Goal: Task Accomplishment & Management: Complete application form

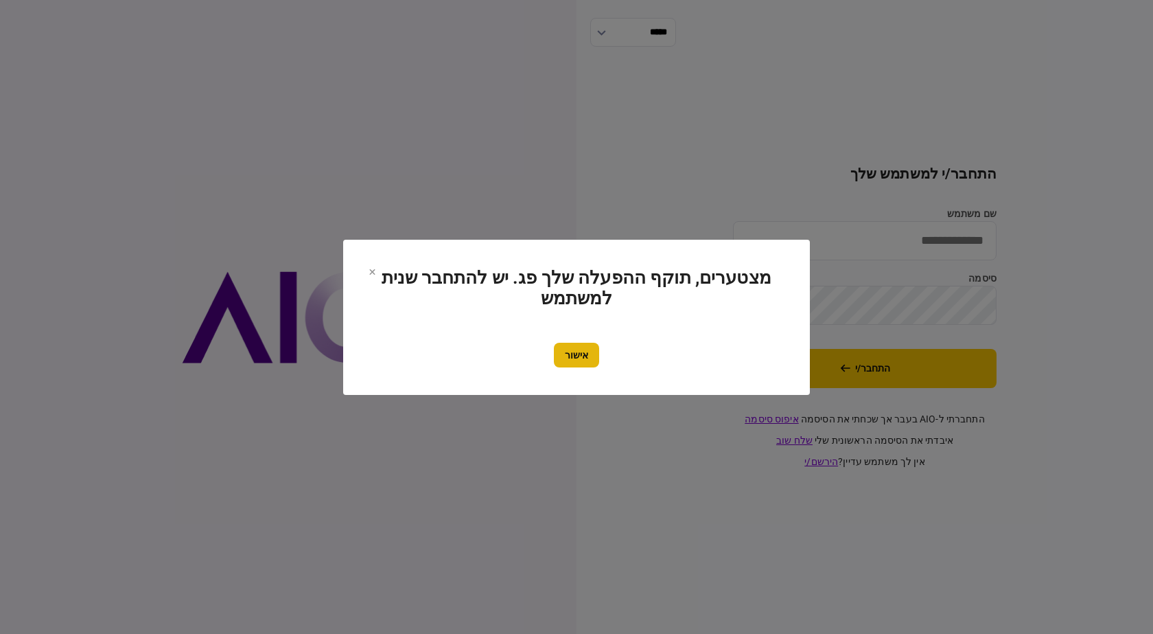
click at [556, 361] on button "אישור" at bounding box center [576, 355] width 45 height 25
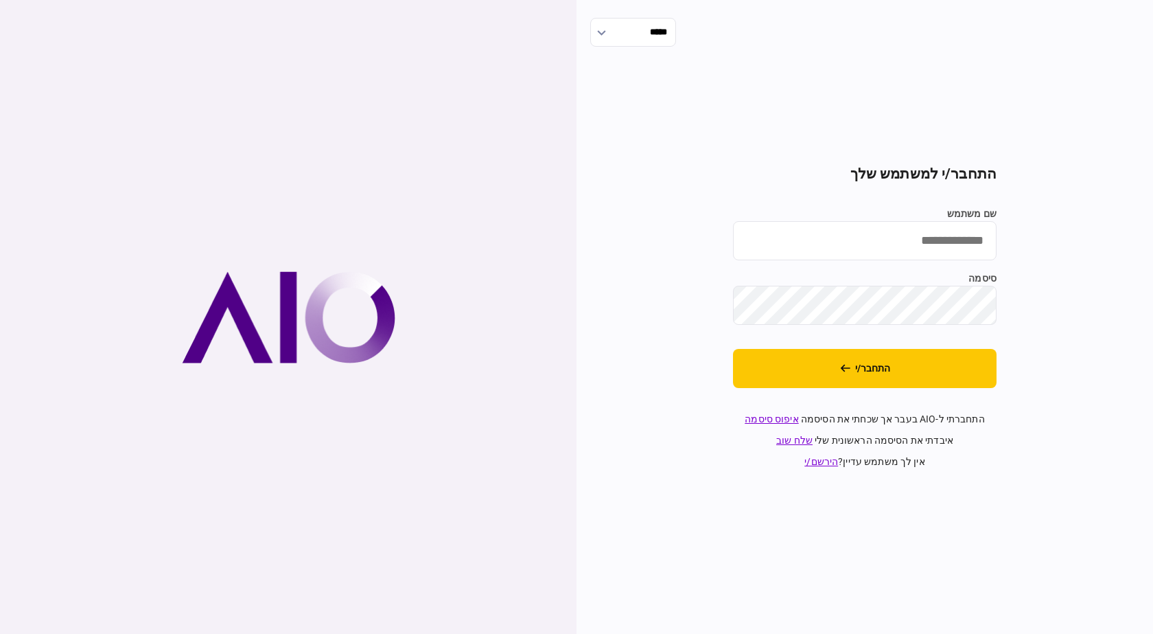
click at [937, 239] on input "שם משתמש" at bounding box center [865, 240] width 264 height 39
type input "**********"
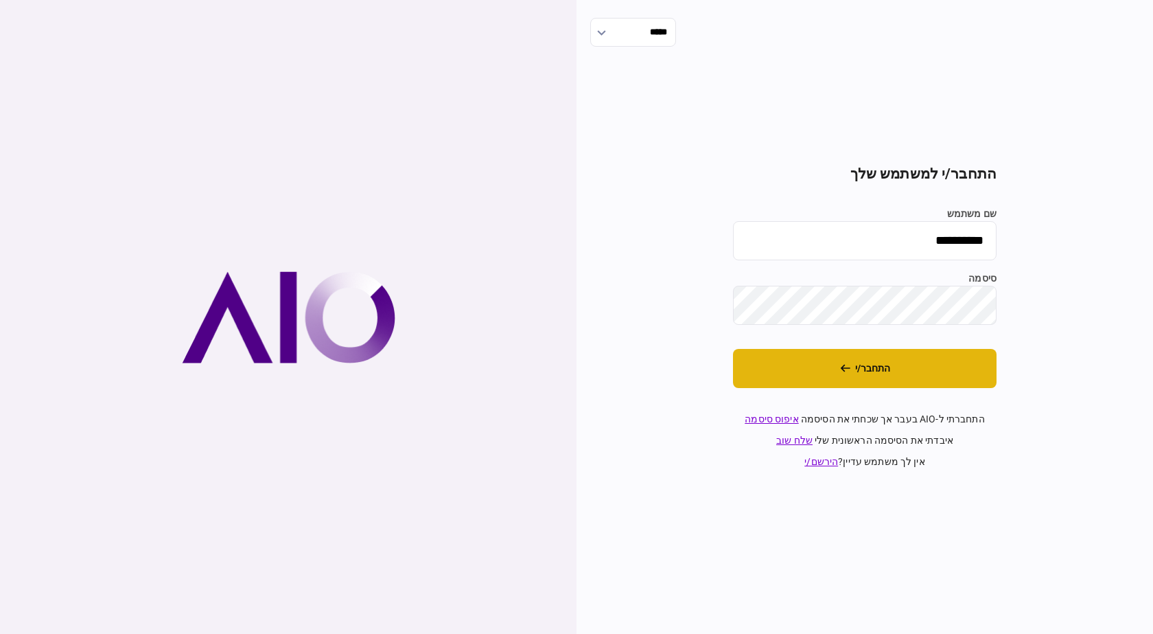
click at [819, 382] on button "התחבר/י" at bounding box center [865, 368] width 264 height 39
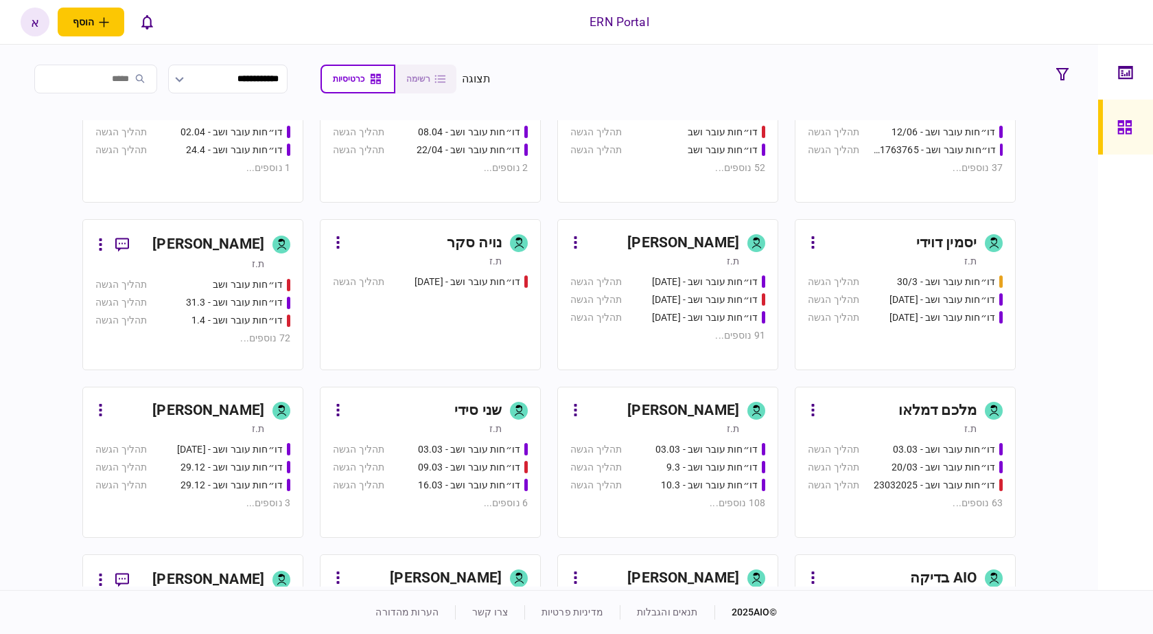
scroll to position [412, 0]
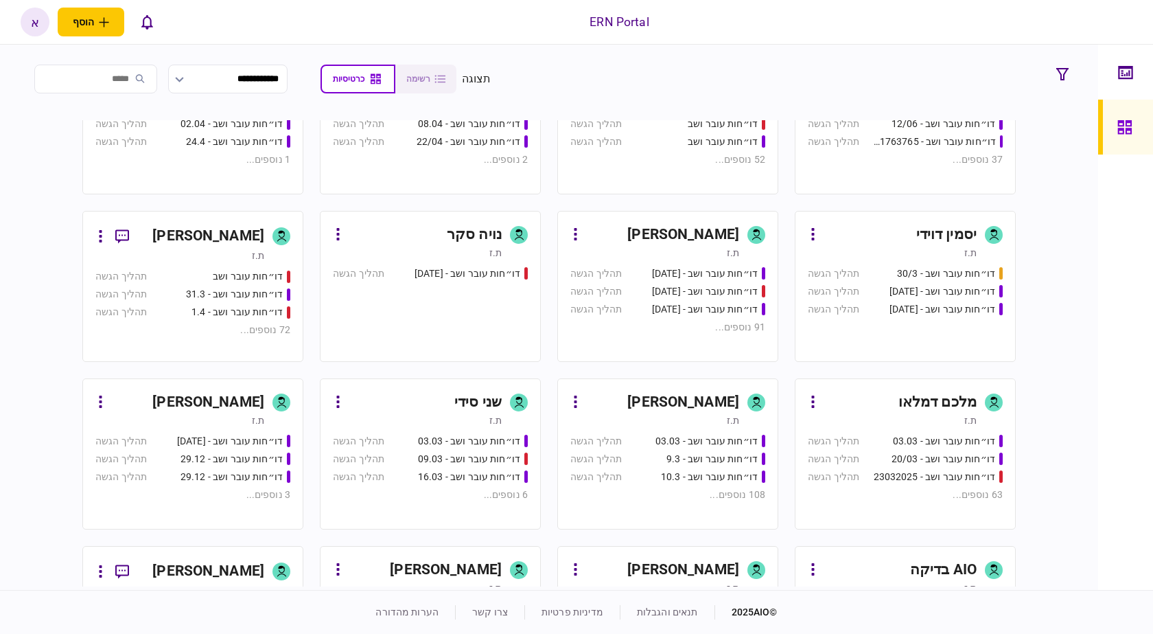
click at [684, 417] on div "ת.ז" at bounding box center [654, 420] width 169 height 14
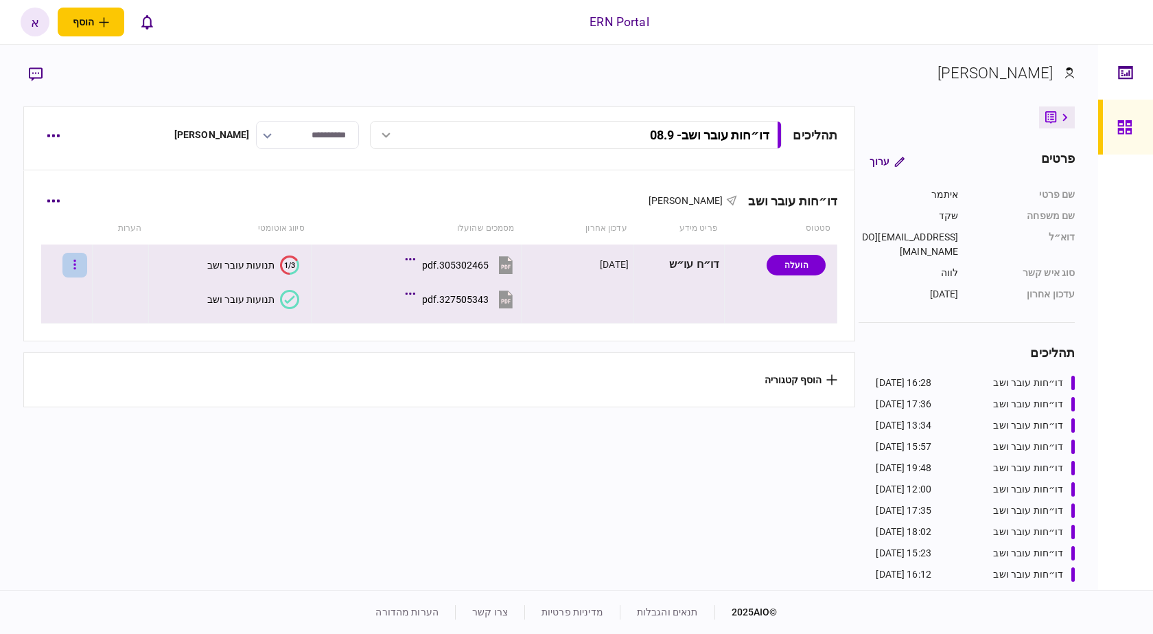
click at [84, 256] on button "button" at bounding box center [74, 265] width 25 height 25
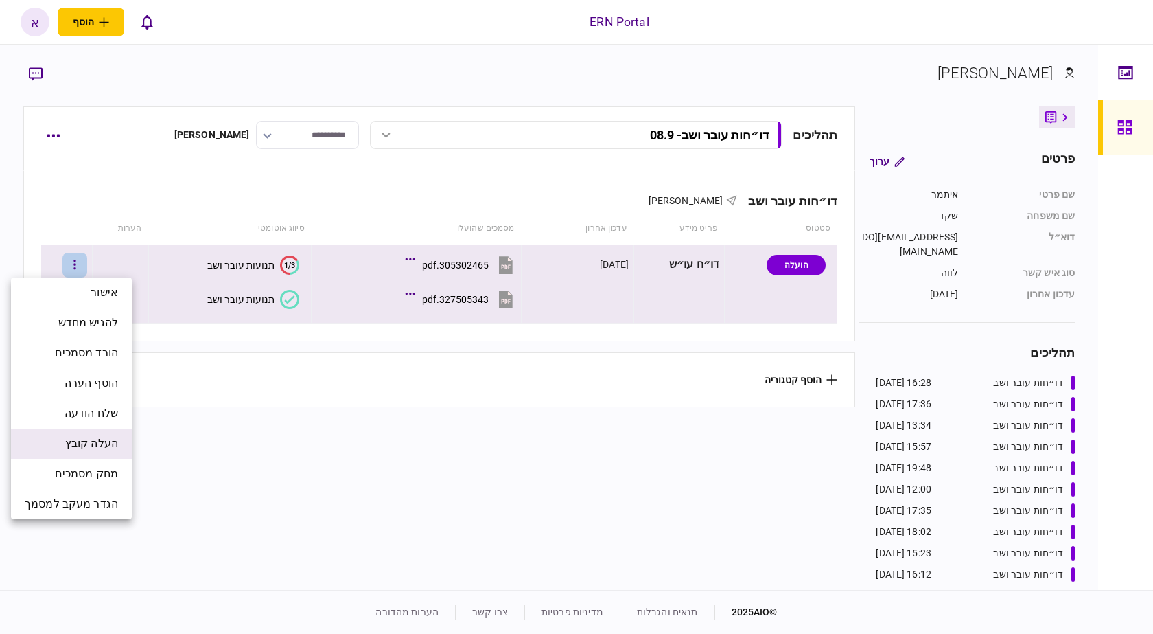
click at [111, 441] on span "העלה קובץ" at bounding box center [91, 443] width 53 height 16
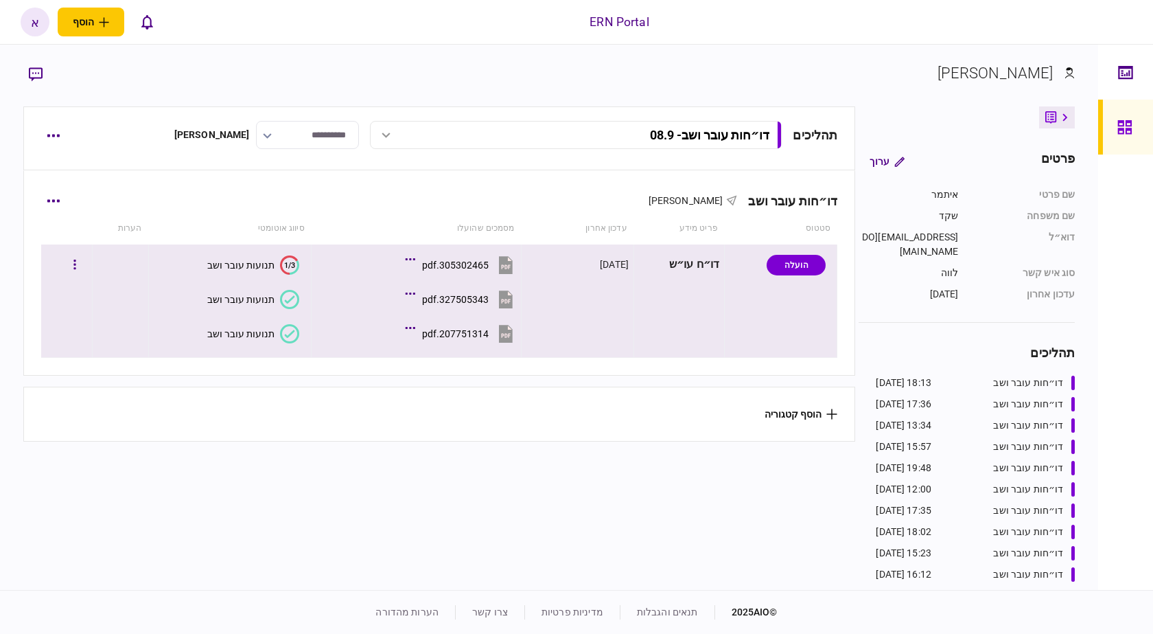
click at [273, 334] on div "תנועות עובר ושב" at bounding box center [240, 333] width 67 height 11
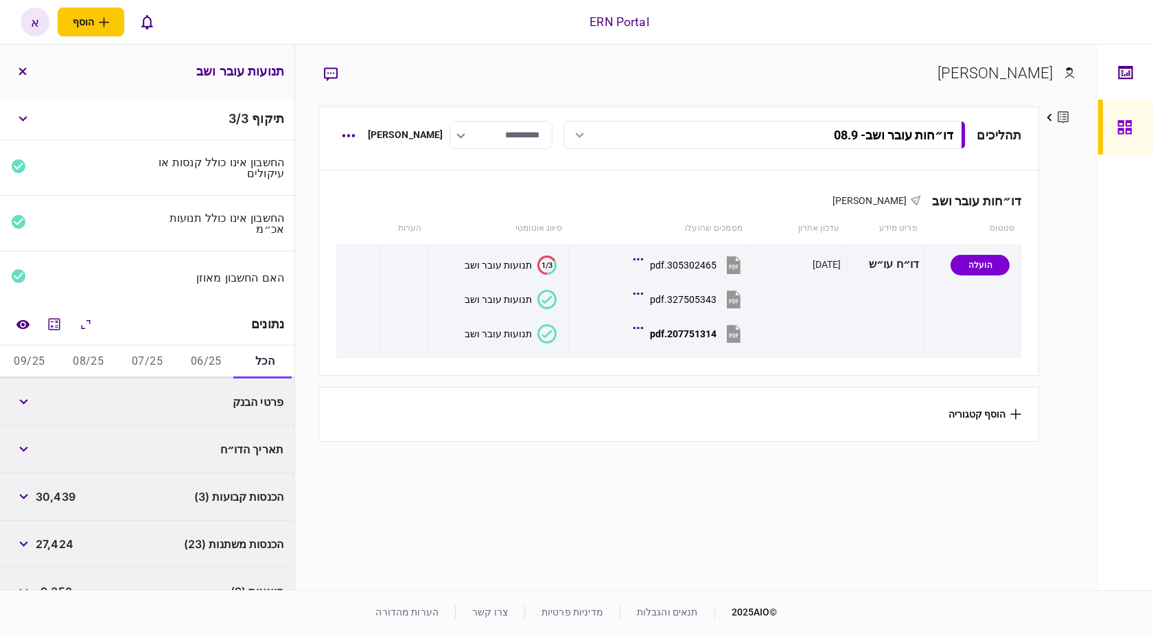
click at [216, 350] on button "06/25" at bounding box center [205, 361] width 59 height 33
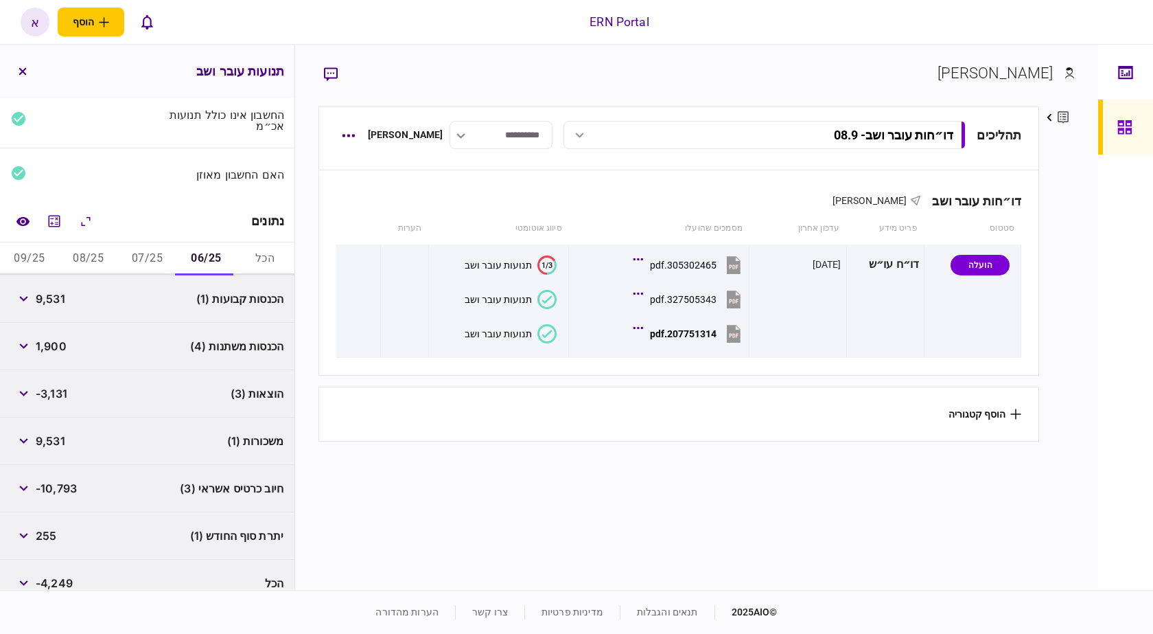
scroll to position [120, 0]
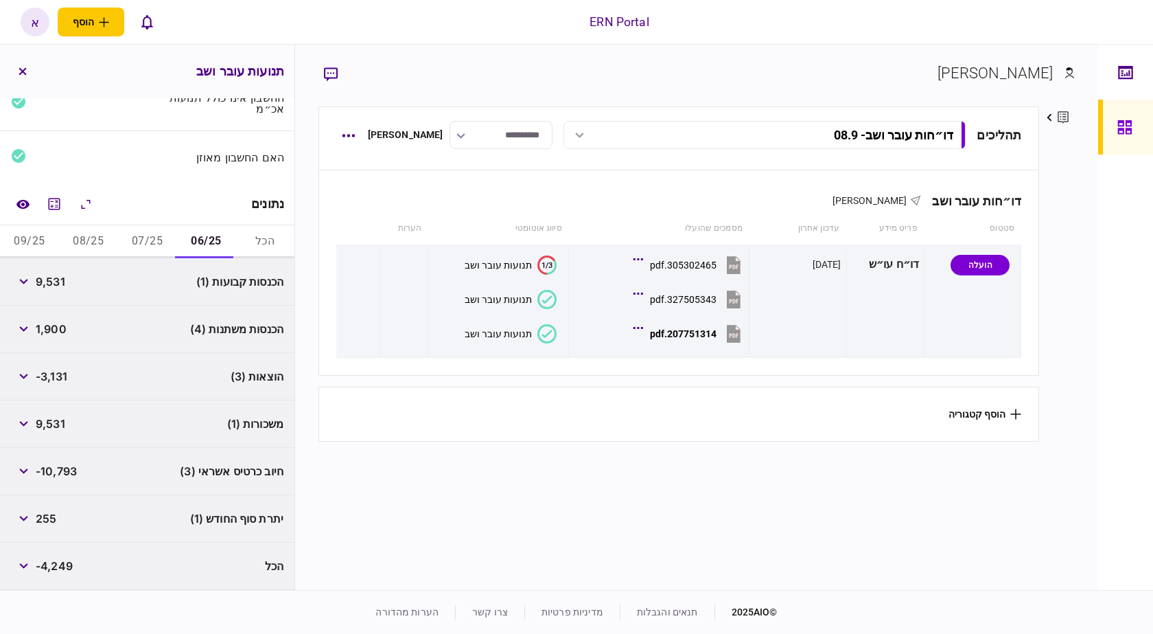
click at [55, 284] on span "9,531" at bounding box center [51, 281] width 30 height 16
copy span "9,531"
click at [51, 326] on span "1,900" at bounding box center [51, 329] width 31 height 16
click at [50, 326] on span "1,900" at bounding box center [51, 329] width 31 height 16
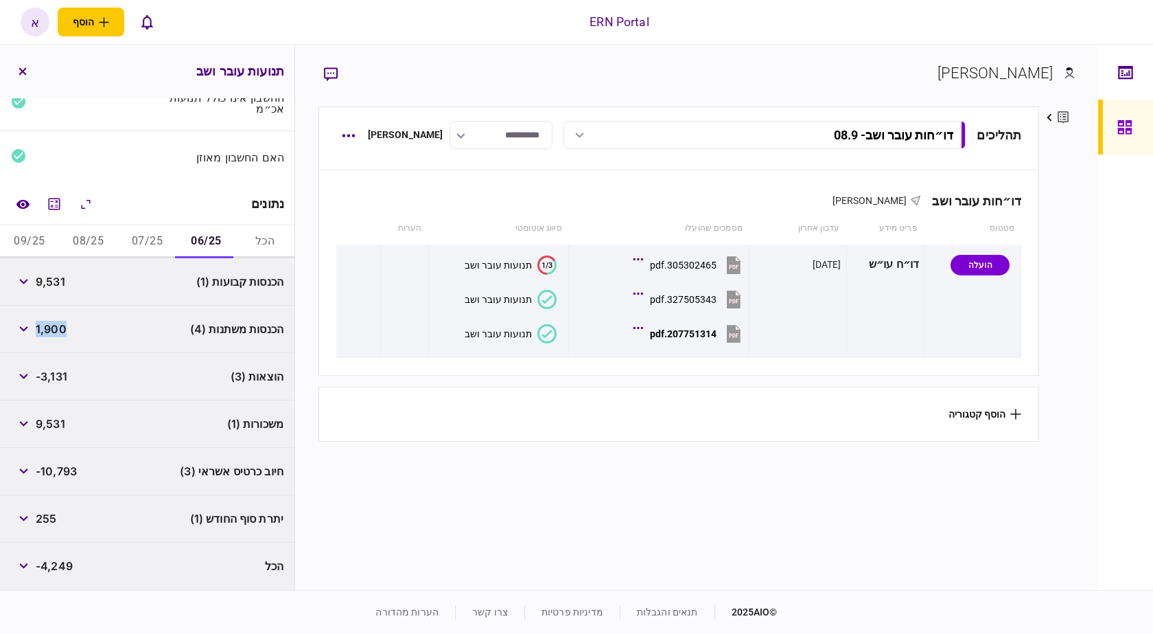
copy span "1,900"
click at [58, 372] on span "-3,131" at bounding box center [52, 376] width 32 height 16
copy span "3,131"
click at [56, 516] on span "255" at bounding box center [46, 518] width 21 height 16
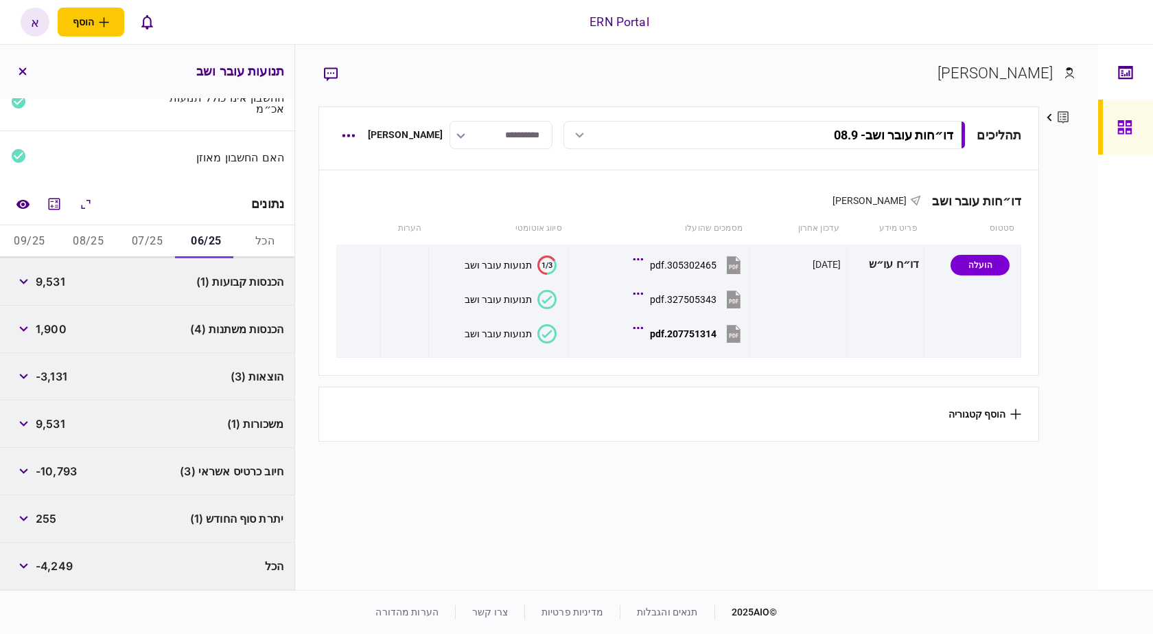
click at [56, 516] on span "255" at bounding box center [46, 518] width 21 height 16
click at [36, 516] on button "button" at bounding box center [23, 518] width 25 height 25
click at [42, 516] on span "255" at bounding box center [46, 518] width 21 height 16
copy span "255"
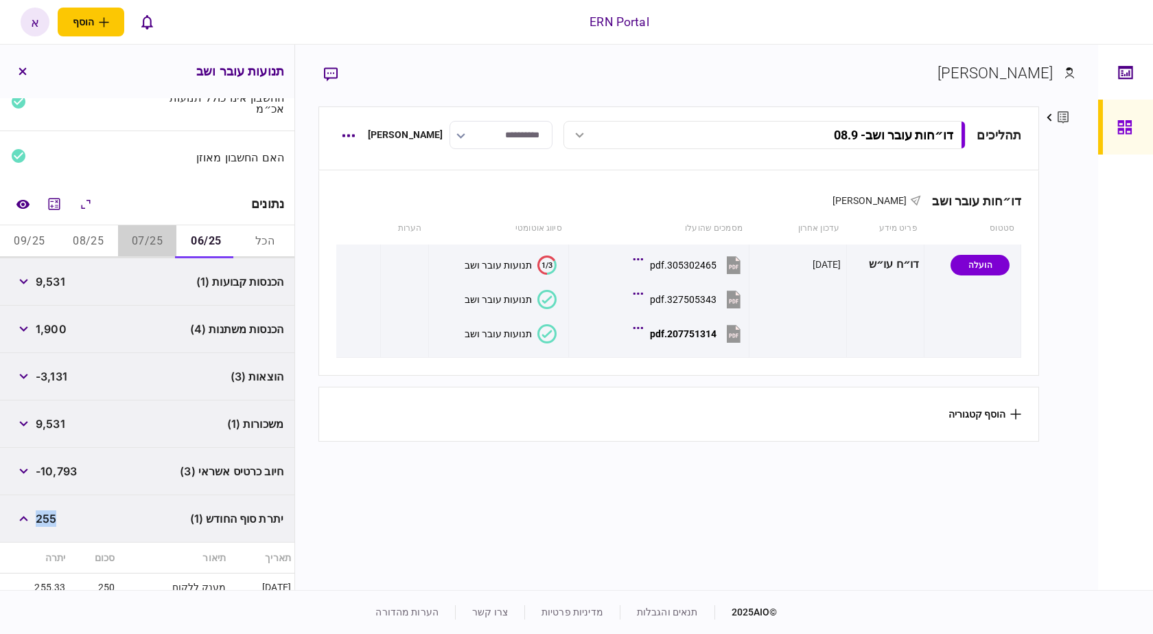
click at [154, 244] on button "07/25" at bounding box center [147, 241] width 59 height 33
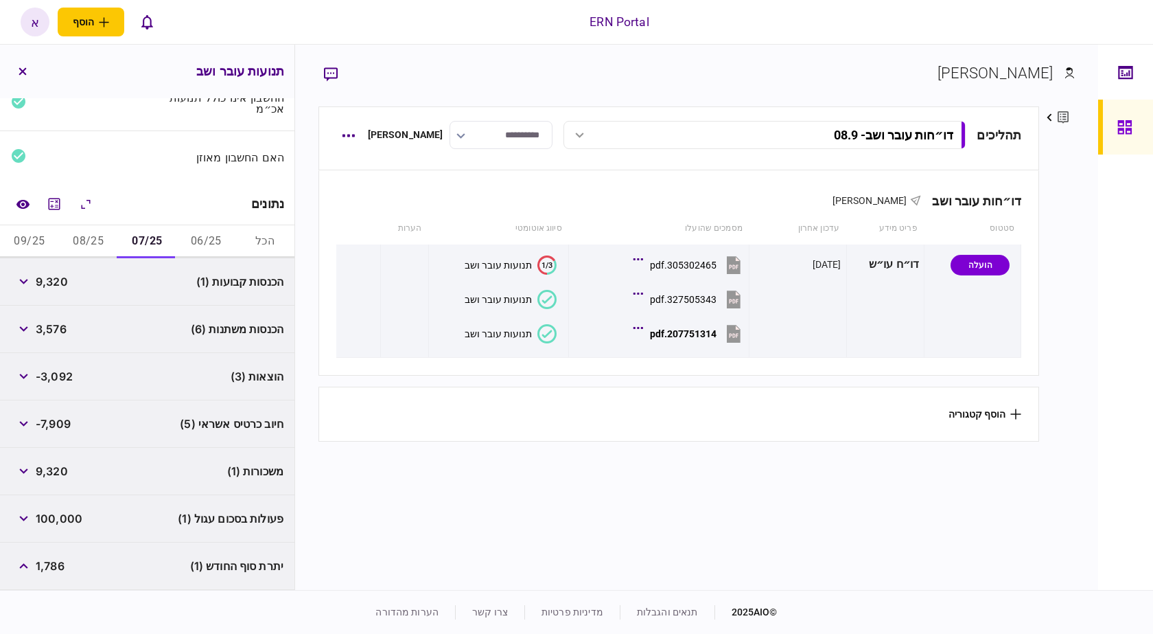
click at [56, 290] on div "9,320" at bounding box center [39, 281] width 57 height 25
click at [59, 279] on span "9,320" at bounding box center [52, 281] width 32 height 16
copy span "9,320"
click at [65, 332] on span "3,576" at bounding box center [51, 329] width 31 height 16
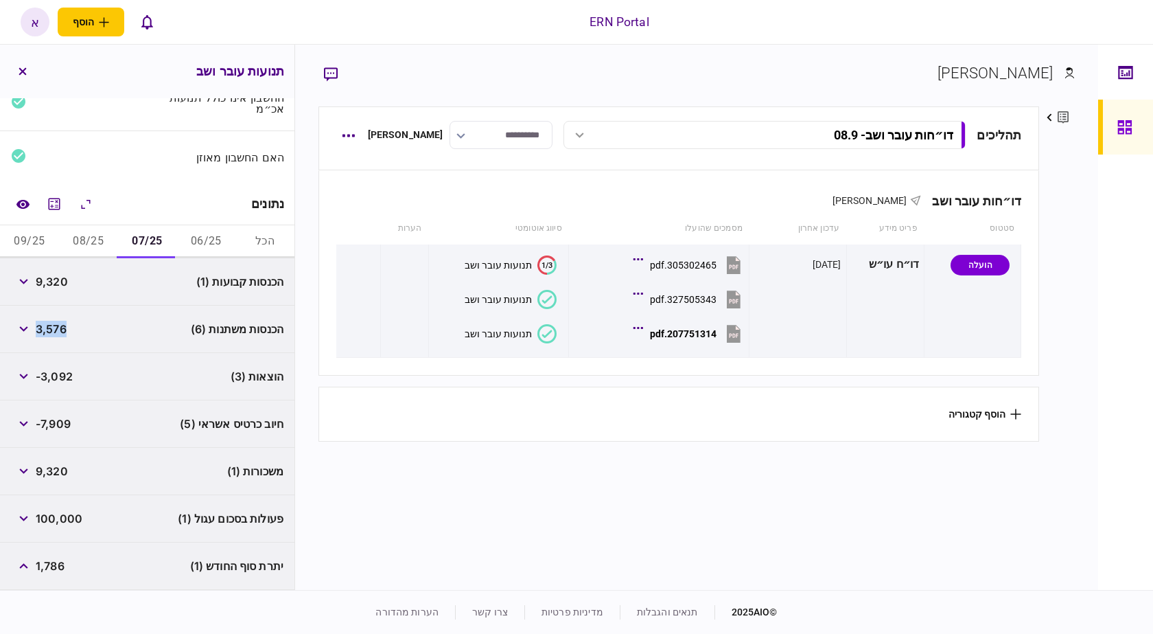
click at [64, 332] on span "3,576" at bounding box center [51, 329] width 31 height 16
copy span "3,576"
click at [56, 382] on span "-3,092" at bounding box center [54, 376] width 37 height 16
copy span "3,092"
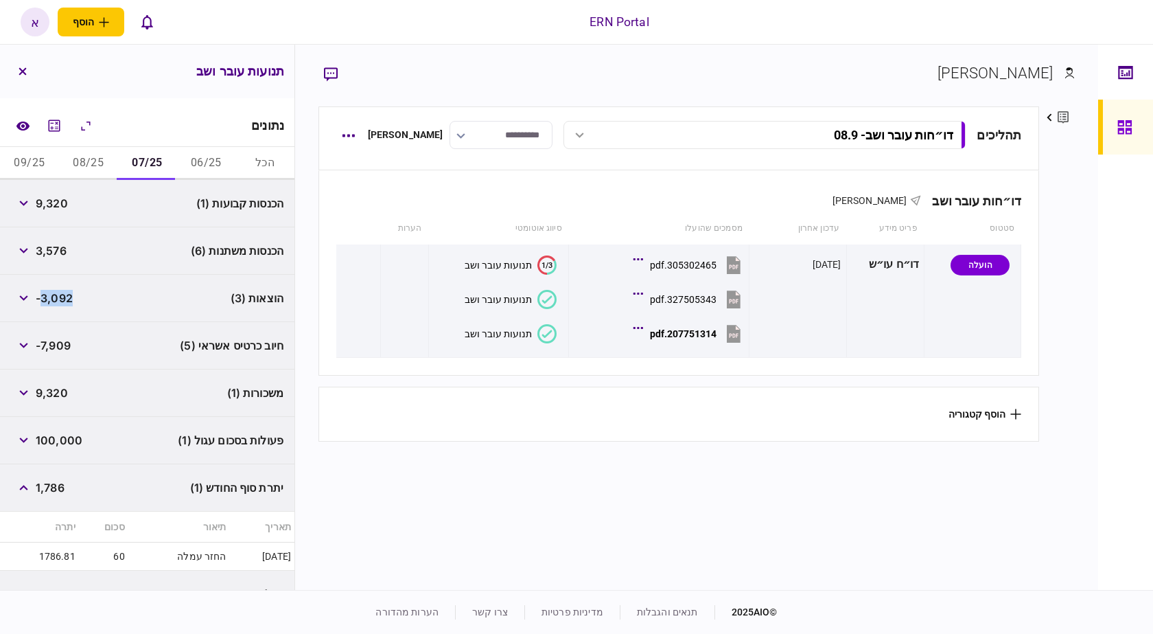
scroll to position [227, 0]
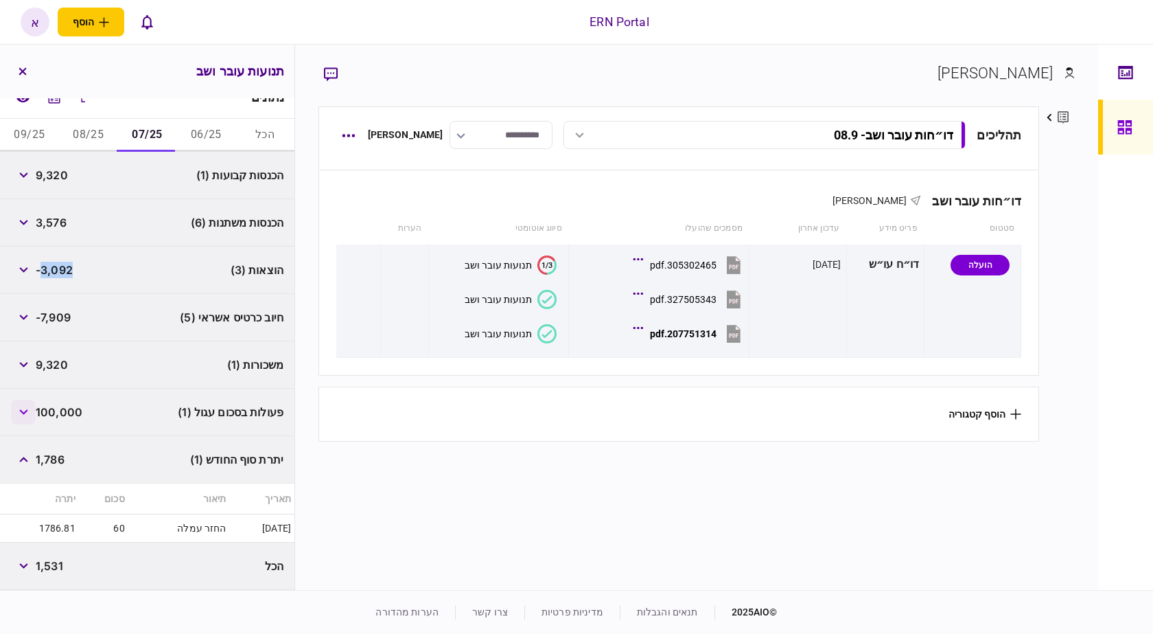
click at [34, 416] on button "button" at bounding box center [23, 411] width 25 height 25
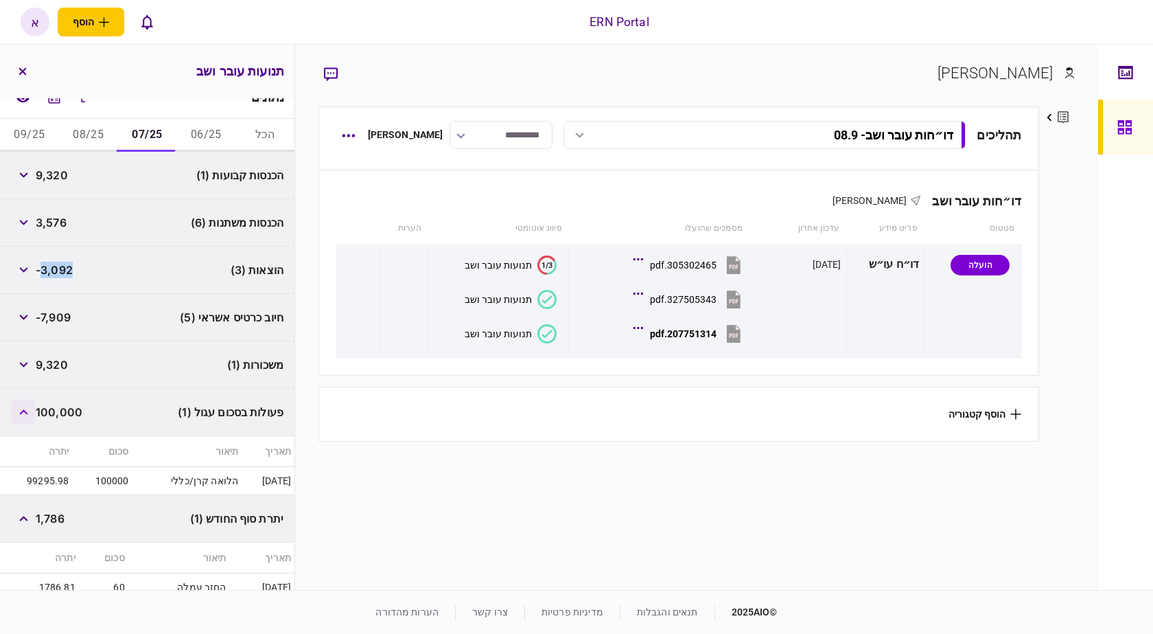
click at [34, 416] on button "button" at bounding box center [23, 411] width 25 height 25
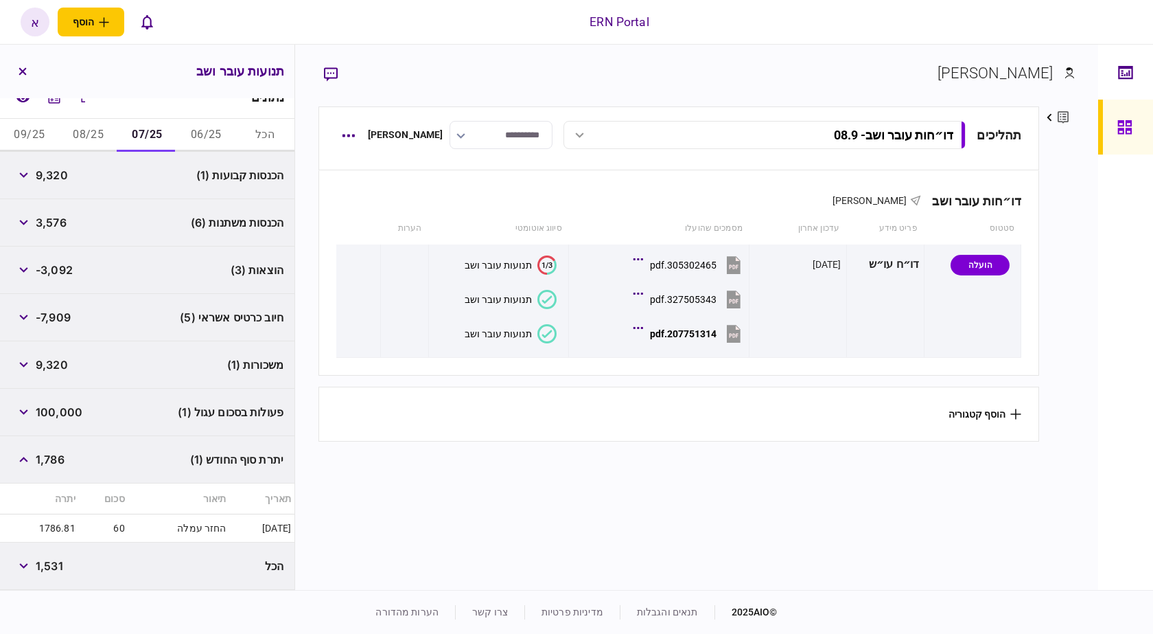
click at [50, 463] on span "1,786" at bounding box center [50, 459] width 29 height 16
copy span "1,786"
click at [50, 463] on span "1,786" at bounding box center [50, 459] width 29 height 16
click at [90, 140] on button "08/25" at bounding box center [88, 135] width 59 height 33
click at [40, 175] on span "11,587" at bounding box center [53, 175] width 34 height 16
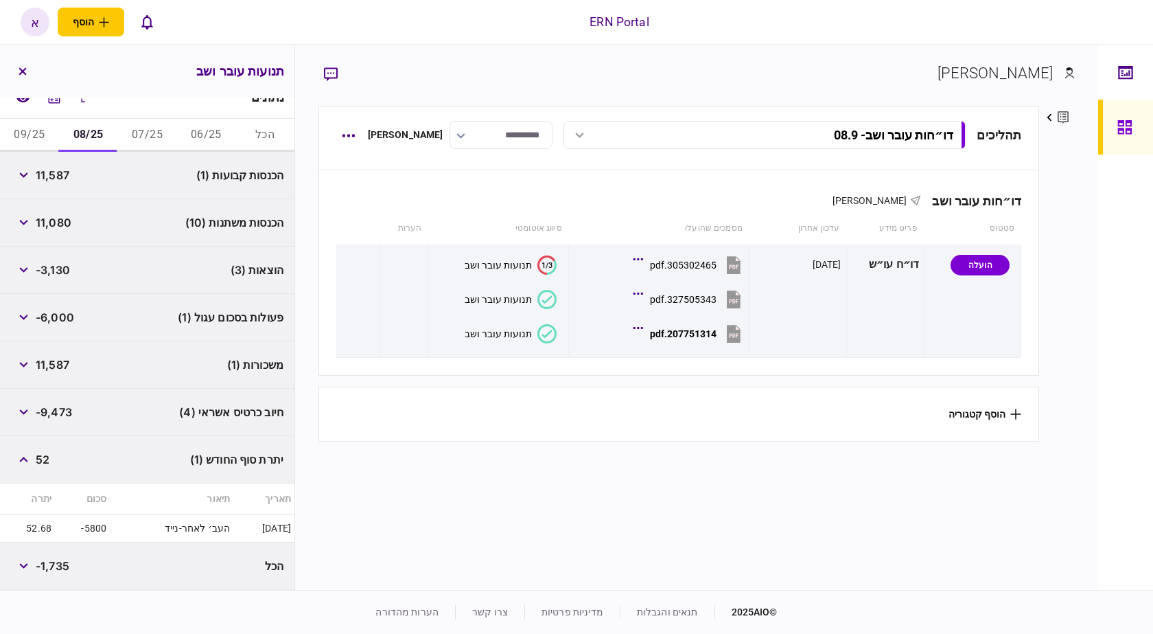
click at [45, 175] on span "11,587" at bounding box center [53, 175] width 34 height 16
drag, startPoint x: 75, startPoint y: 170, endPoint x: 61, endPoint y: 182, distance: 18.0
click at [74, 172] on div "הכנסות קבועות (1) 11,587" at bounding box center [147, 175] width 294 height 47
click at [49, 185] on div "11,587" at bounding box center [40, 175] width 58 height 25
click at [51, 177] on span "11,587" at bounding box center [53, 175] width 34 height 16
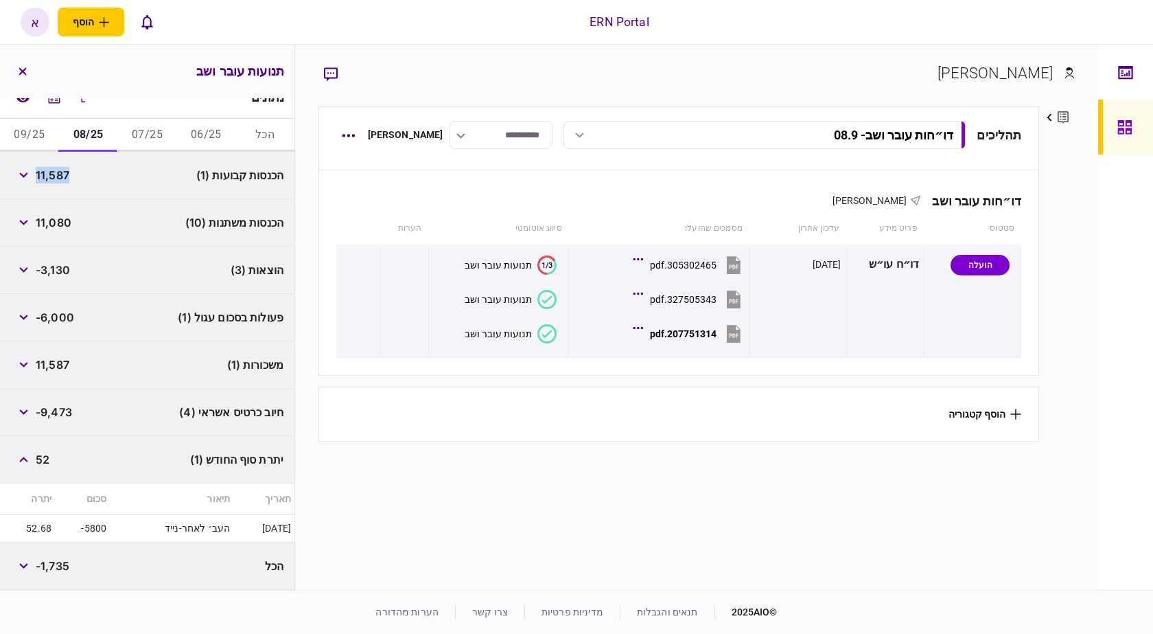
click at [51, 177] on span "11,587" at bounding box center [53, 175] width 34 height 16
copy span "11,587"
click at [31, 319] on button "button" at bounding box center [23, 317] width 25 height 25
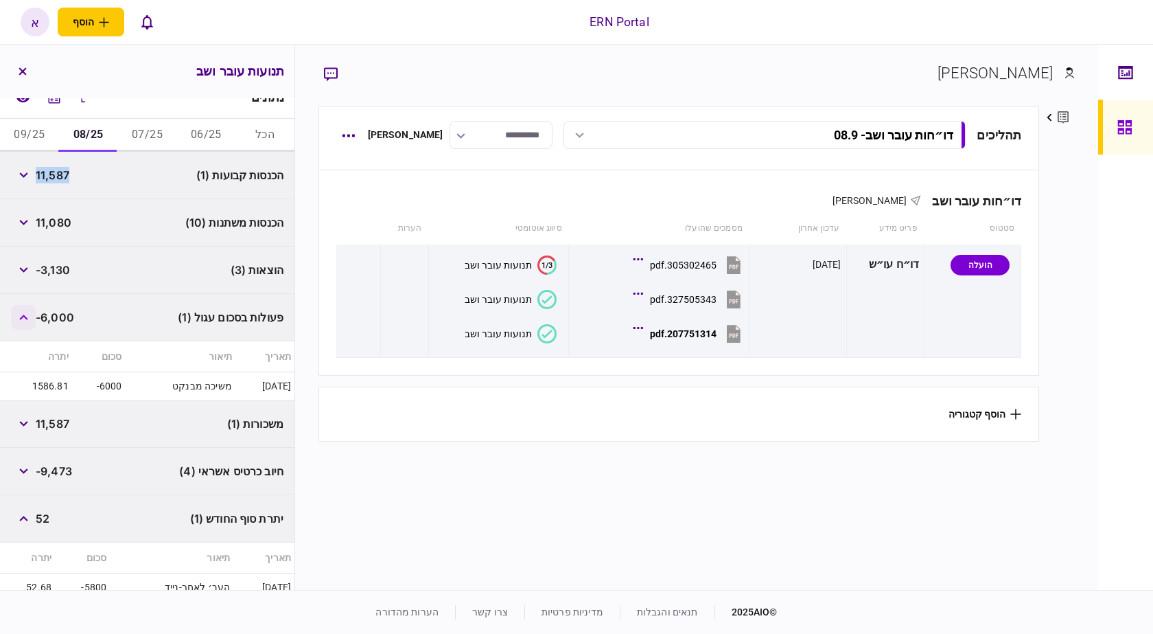
click at [31, 319] on button "button" at bounding box center [23, 317] width 25 height 25
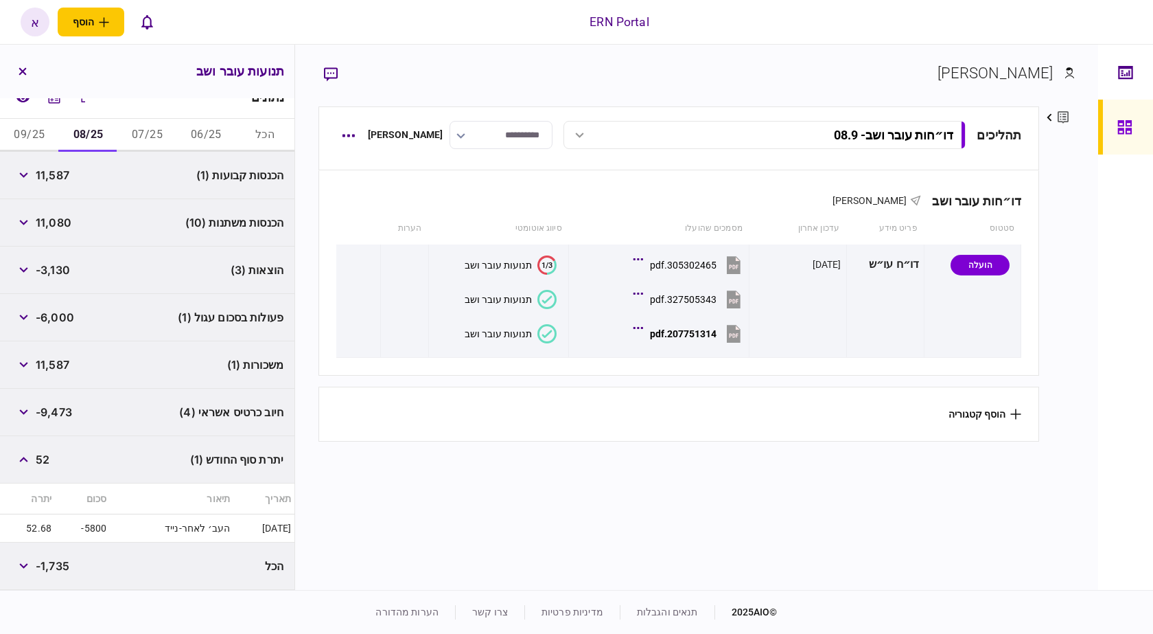
click at [46, 459] on span "52" at bounding box center [43, 459] width 14 height 16
copy span "52"
click at [47, 136] on button "09/25" at bounding box center [29, 135] width 59 height 33
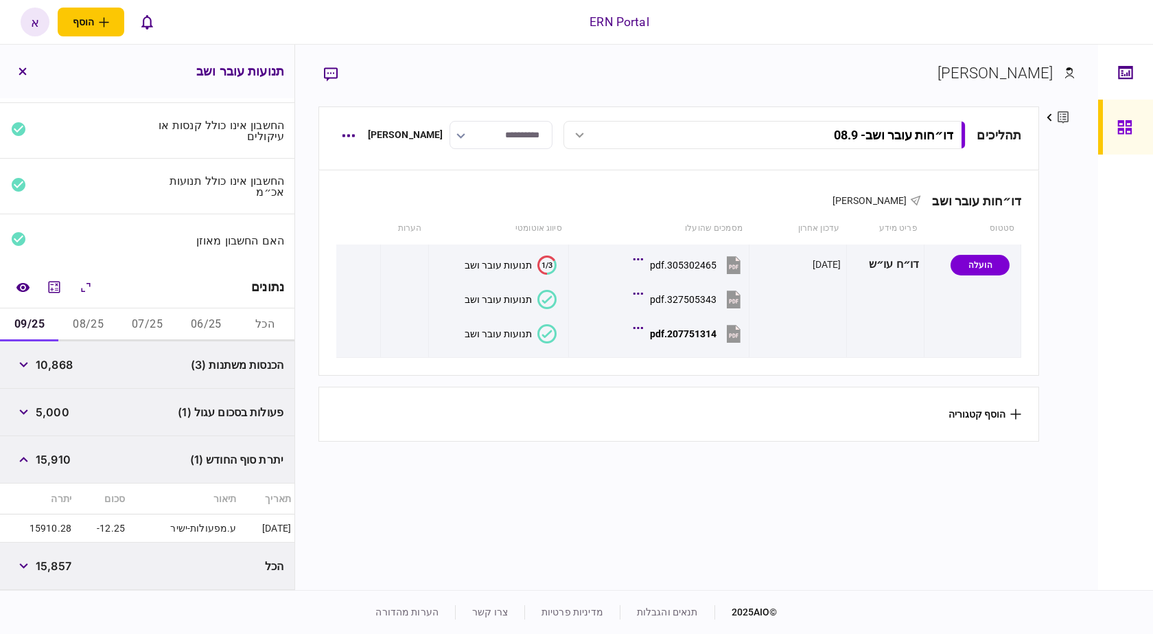
scroll to position [37, 0]
click at [46, 368] on span "10,868" at bounding box center [54, 364] width 37 height 16
drag, startPoint x: 46, startPoint y: 368, endPoint x: 57, endPoint y: 360, distance: 13.3
click at [46, 368] on span "10,868" at bounding box center [54, 364] width 37 height 16
click at [34, 363] on button "button" at bounding box center [23, 364] width 25 height 25
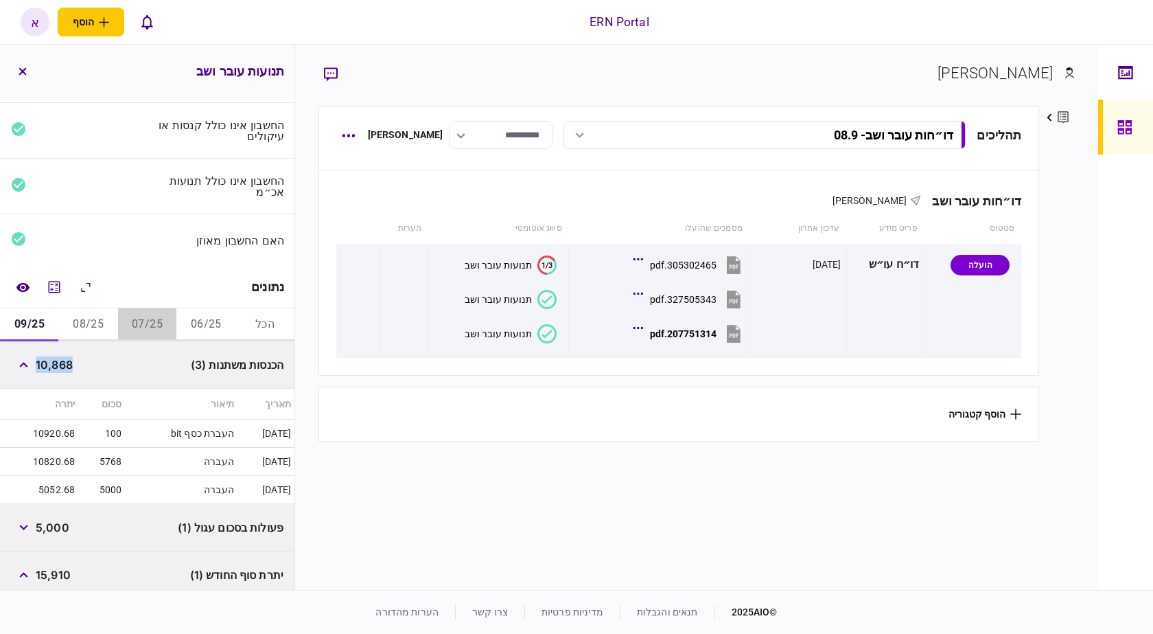
click at [140, 329] on button "07/25" at bounding box center [147, 324] width 59 height 33
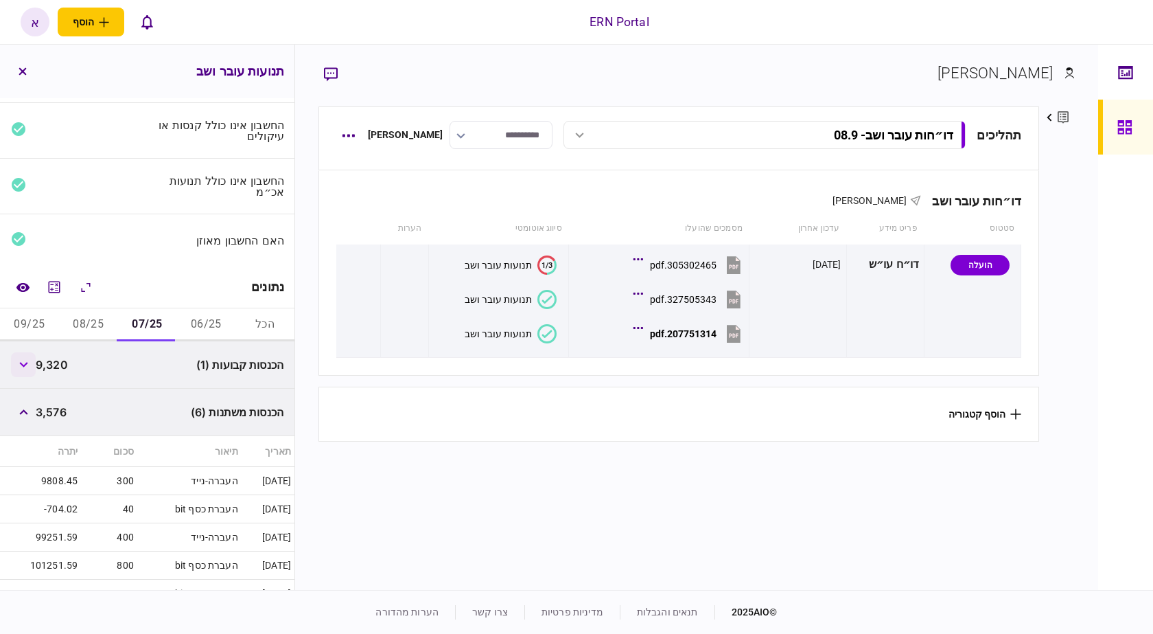
click at [19, 360] on button "button" at bounding box center [23, 364] width 25 height 25
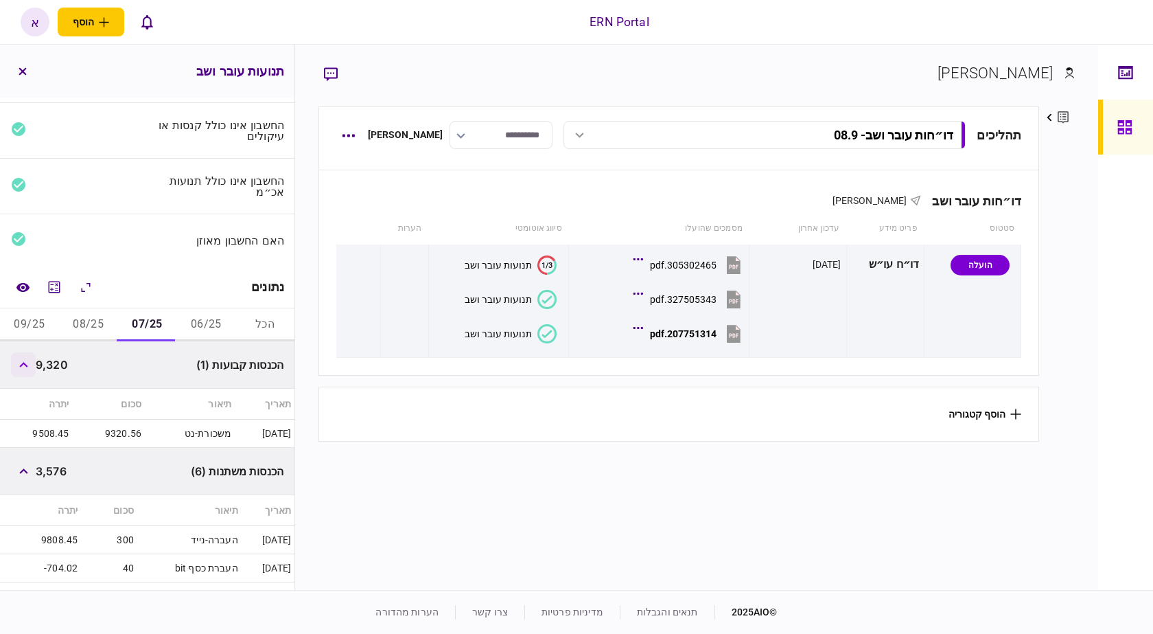
click at [19, 360] on button "button" at bounding box center [23, 364] width 25 height 25
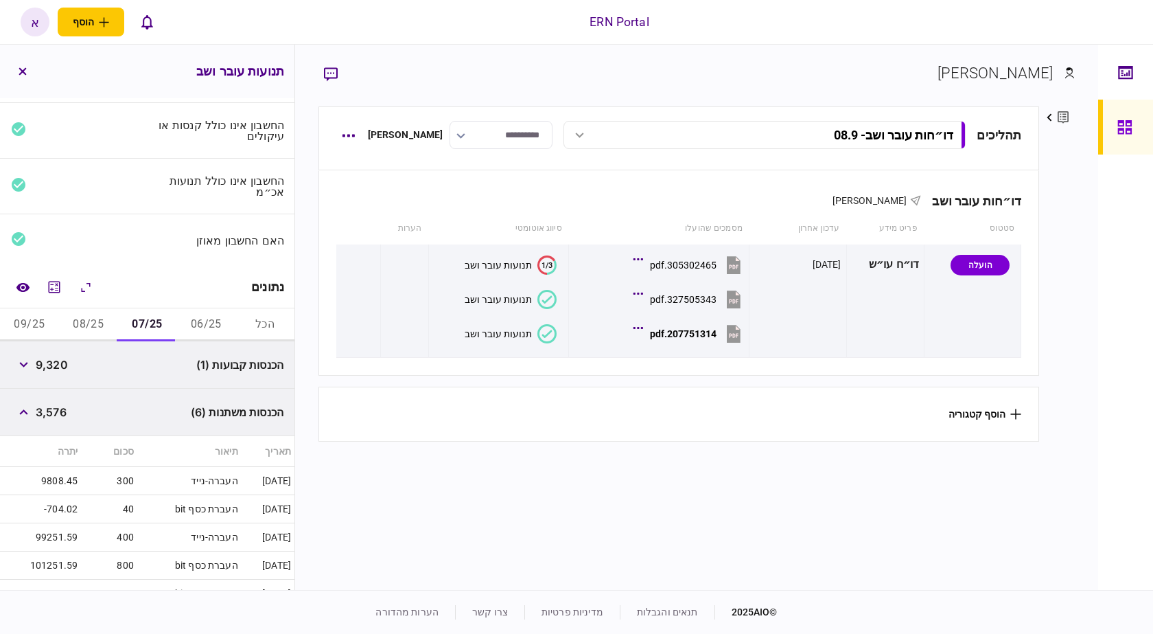
click at [42, 314] on button "09/25" at bounding box center [29, 324] width 59 height 33
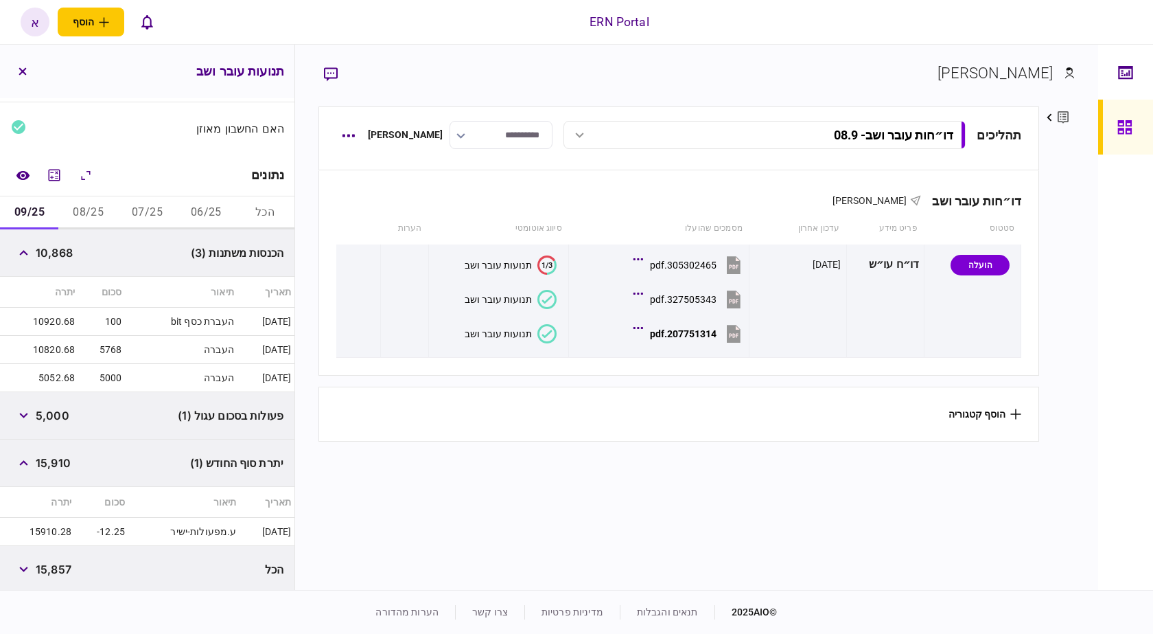
scroll to position [152, 0]
click at [22, 417] on button "button" at bounding box center [23, 411] width 25 height 25
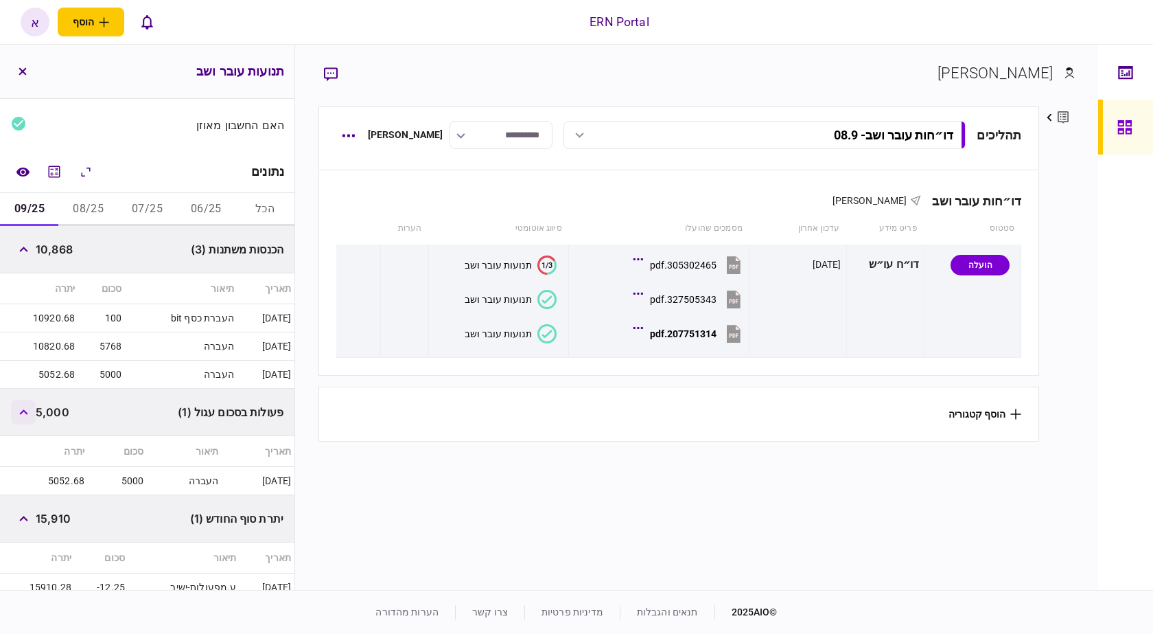
click at [22, 417] on button "button" at bounding box center [23, 411] width 25 height 25
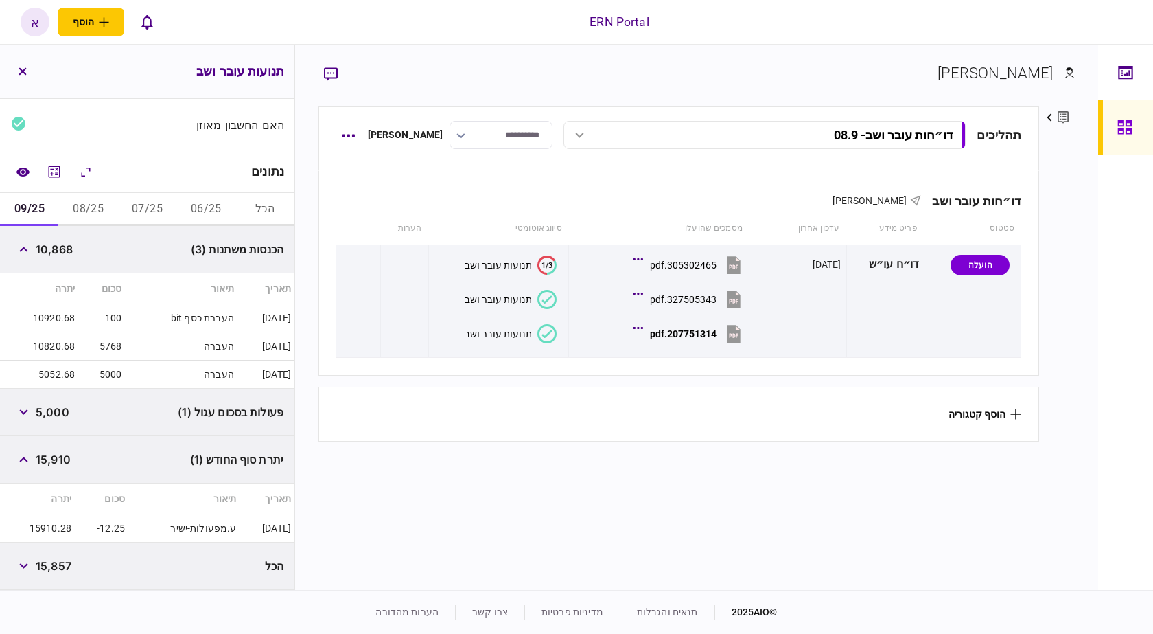
click at [63, 459] on span "15,910" at bounding box center [53, 459] width 35 height 16
click at [97, 199] on button "08/25" at bounding box center [88, 209] width 59 height 33
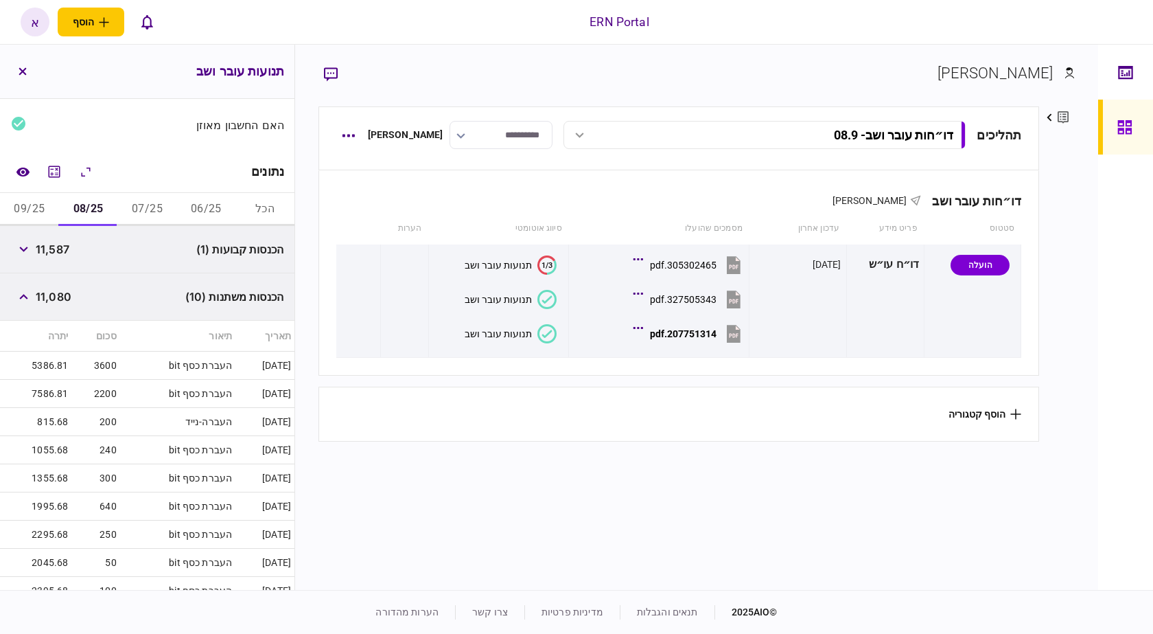
click at [36, 204] on button "09/25" at bounding box center [29, 209] width 59 height 33
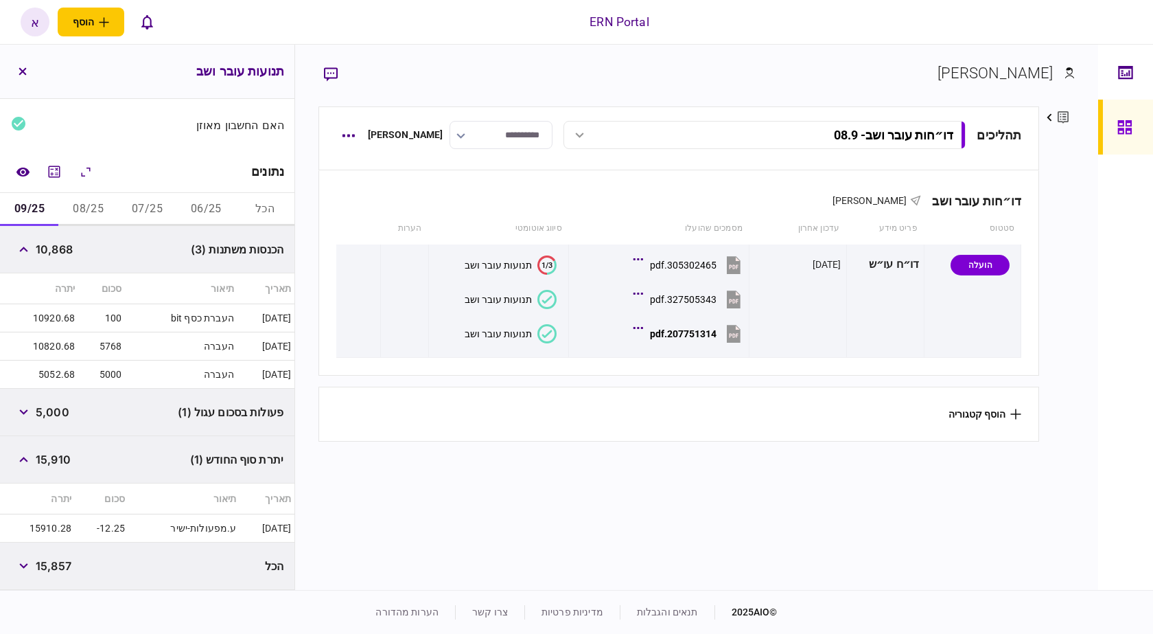
click at [43, 461] on span "15,910" at bounding box center [53, 459] width 35 height 16
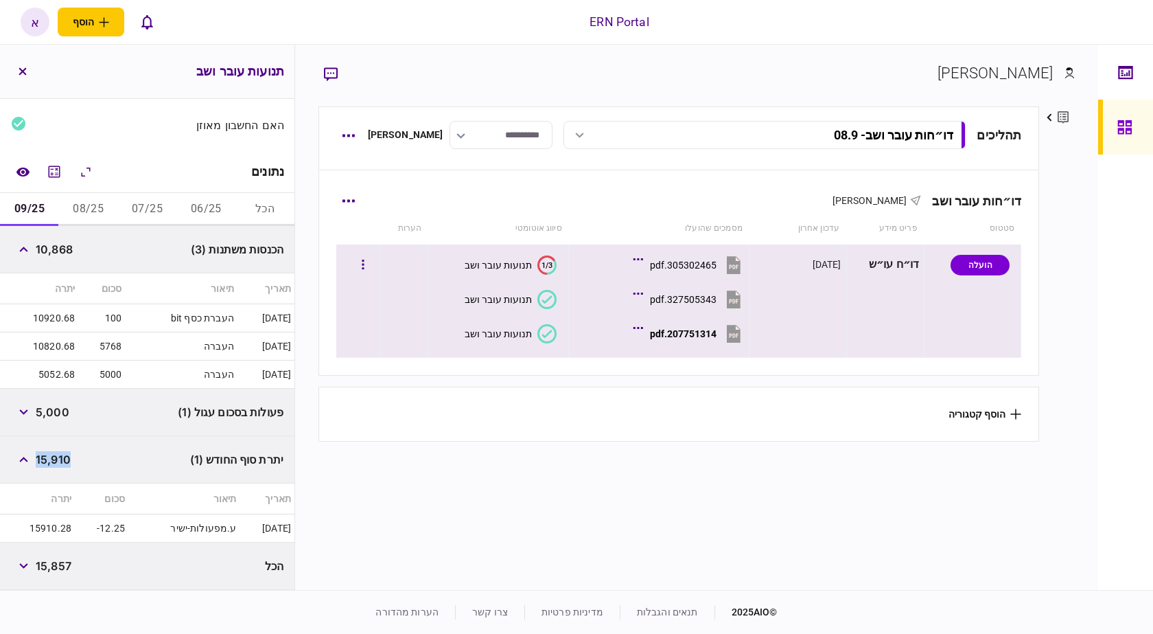
click at [661, 340] on button "207751314.pdf" at bounding box center [690, 333] width 108 height 31
click at [671, 323] on button "207751314.pdf" at bounding box center [690, 333] width 108 height 31
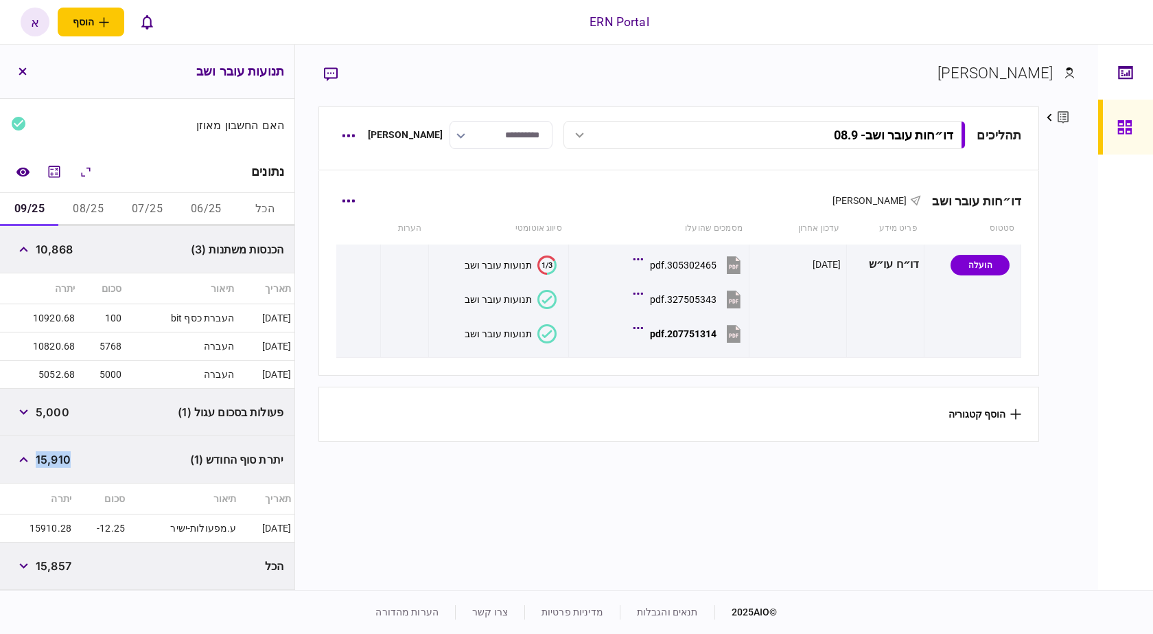
click at [655, 209] on div "דו״חות עובר ושב איתמר שקד" at bounding box center [679, 192] width 686 height 42
